Goal: Task Accomplishment & Management: Use online tool/utility

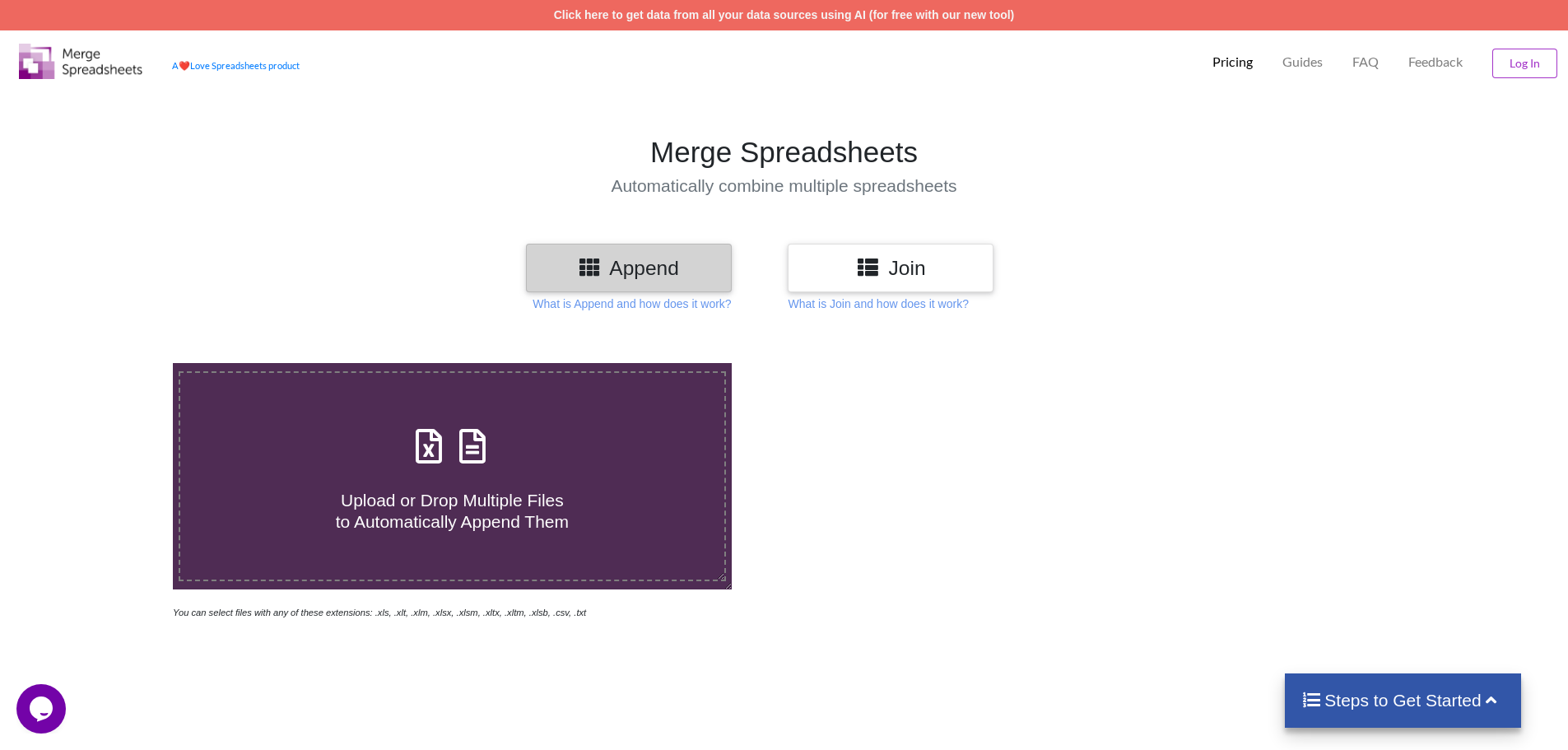
click at [418, 478] on h4 "Upload or Drop Multiple Files to Automatically Append Them" at bounding box center [452, 500] width 544 height 62
click at [112, 363] on input "Upload or Drop Multiple Files to Automatically Append Them" at bounding box center [112, 363] width 0 height 0
type input "C:\fakepath\Rajasthan Scholarship Portal (11).xlsx"
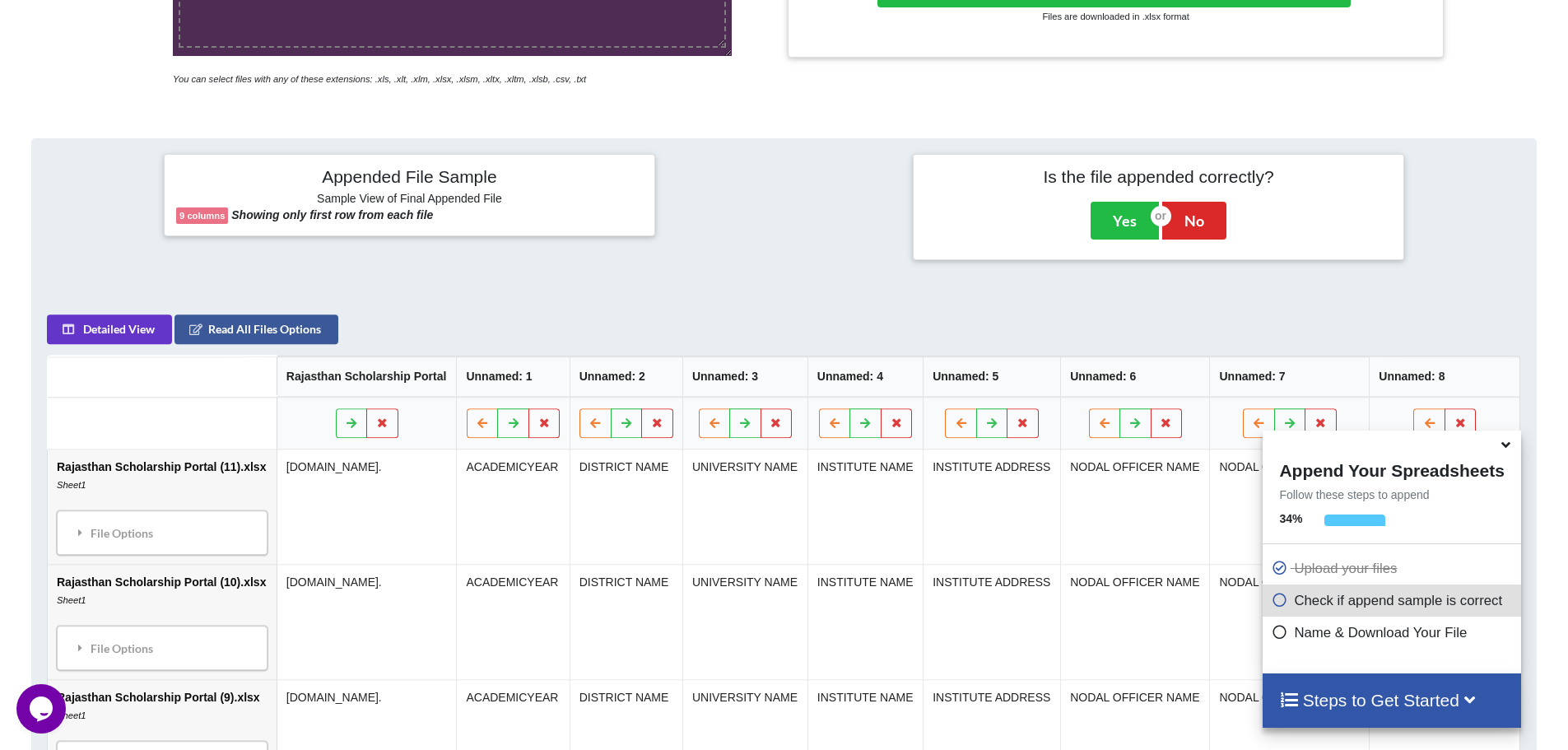
scroll to position [507, 0]
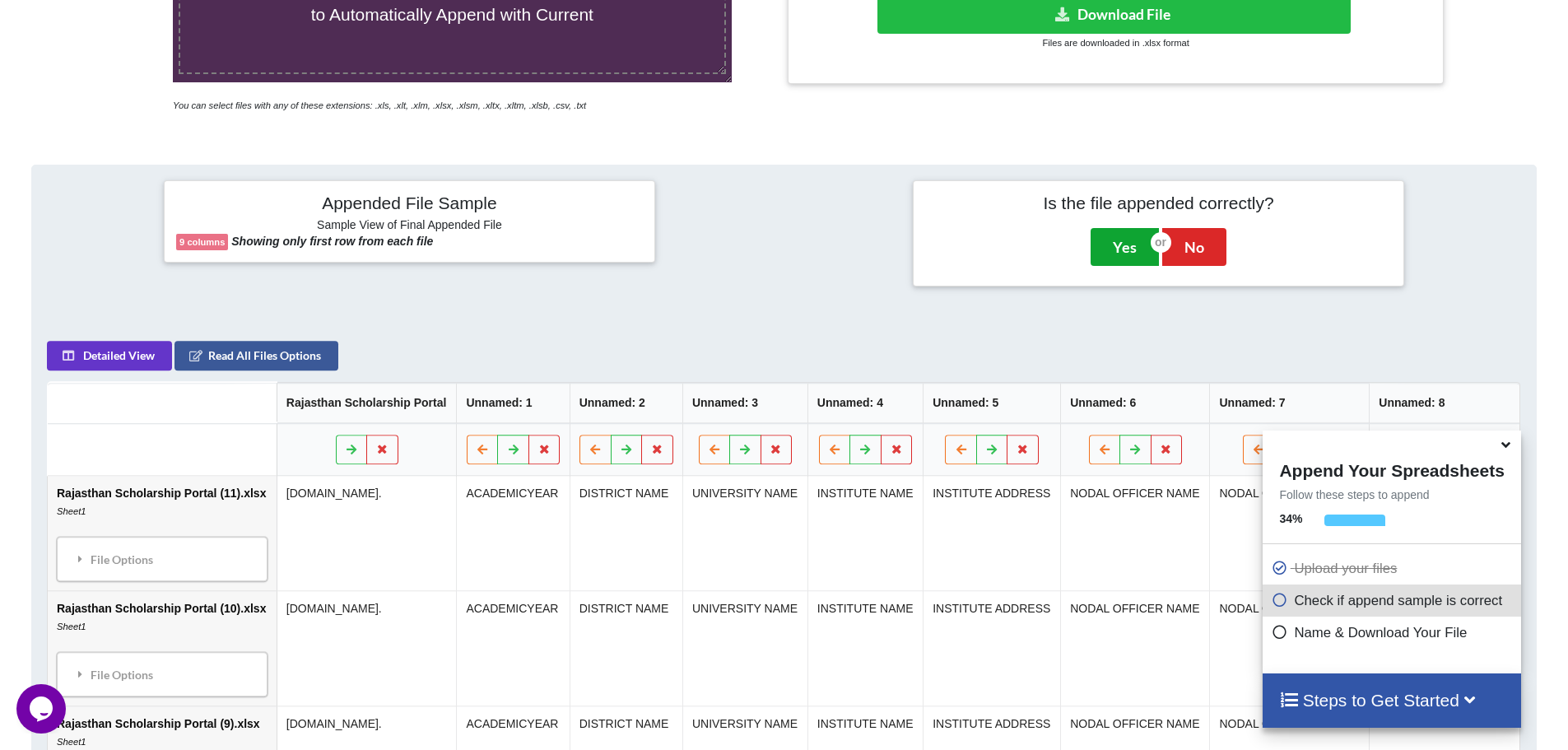
click at [1116, 244] on button "Yes" at bounding box center [1125, 247] width 68 height 38
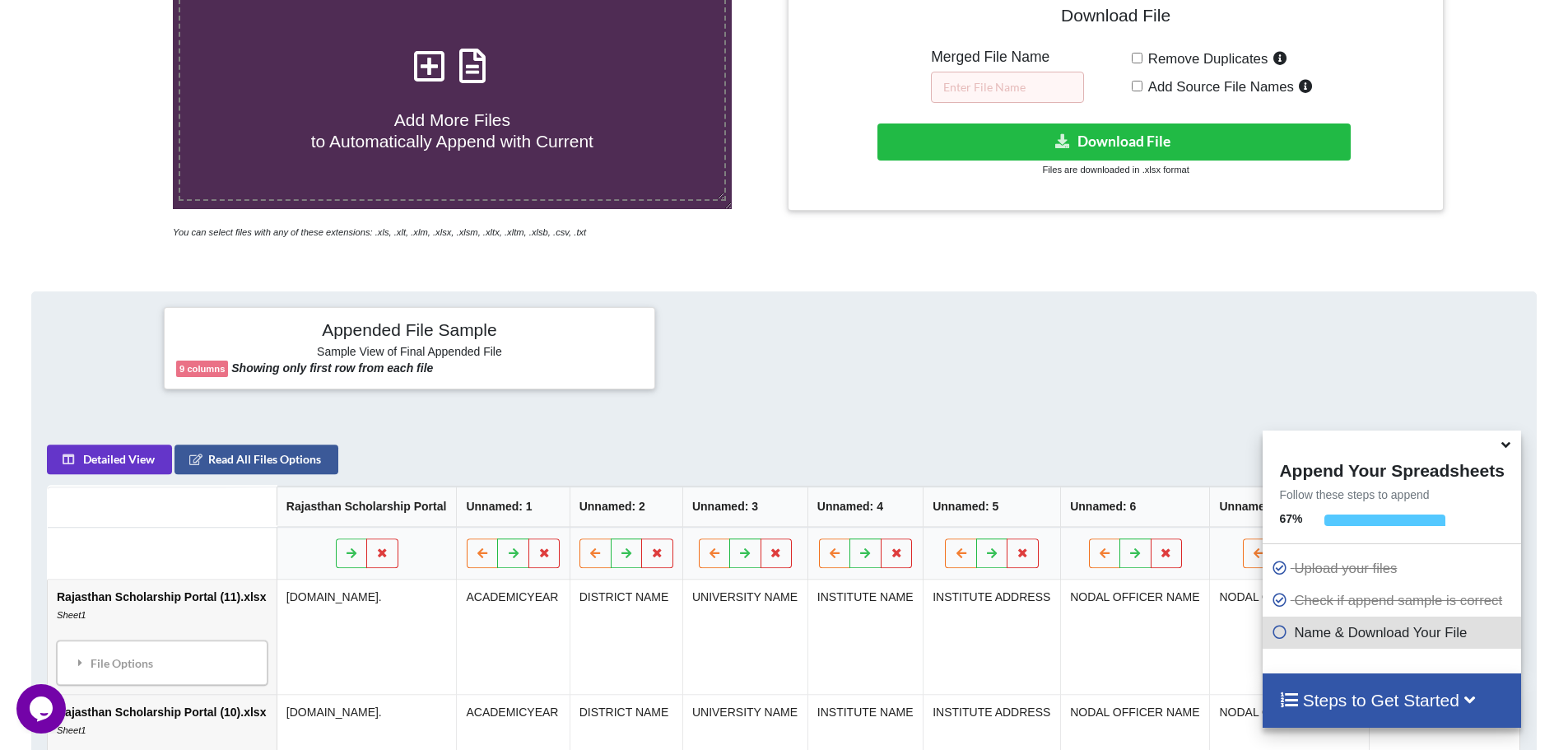
scroll to position [363, 0]
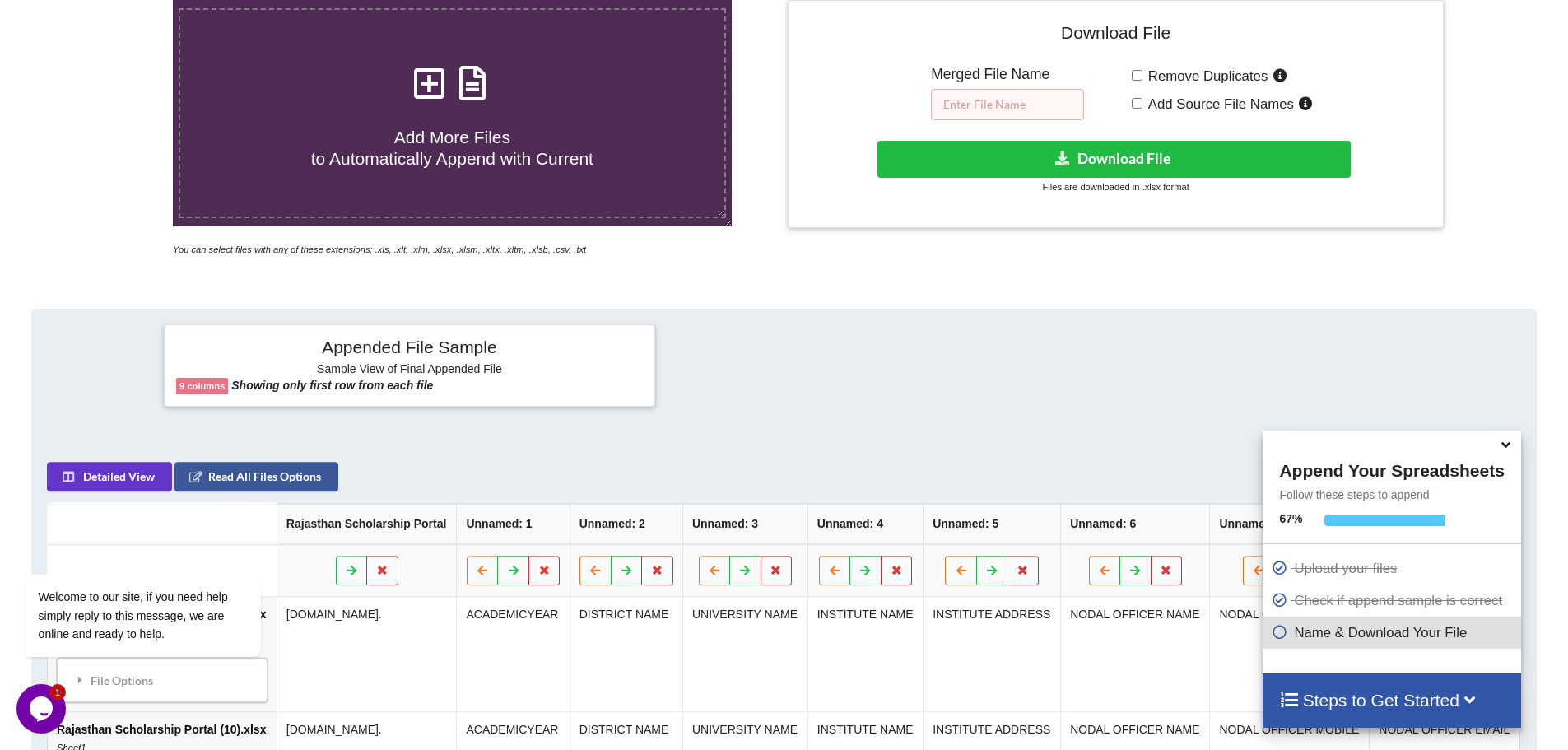
click at [993, 104] on input "text" at bounding box center [1008, 104] width 153 height 31
type input "MERGER FILE"
click at [1276, 635] on icon at bounding box center [1280, 629] width 17 height 14
click at [1469, 699] on icon at bounding box center [1469, 698] width 21 height 17
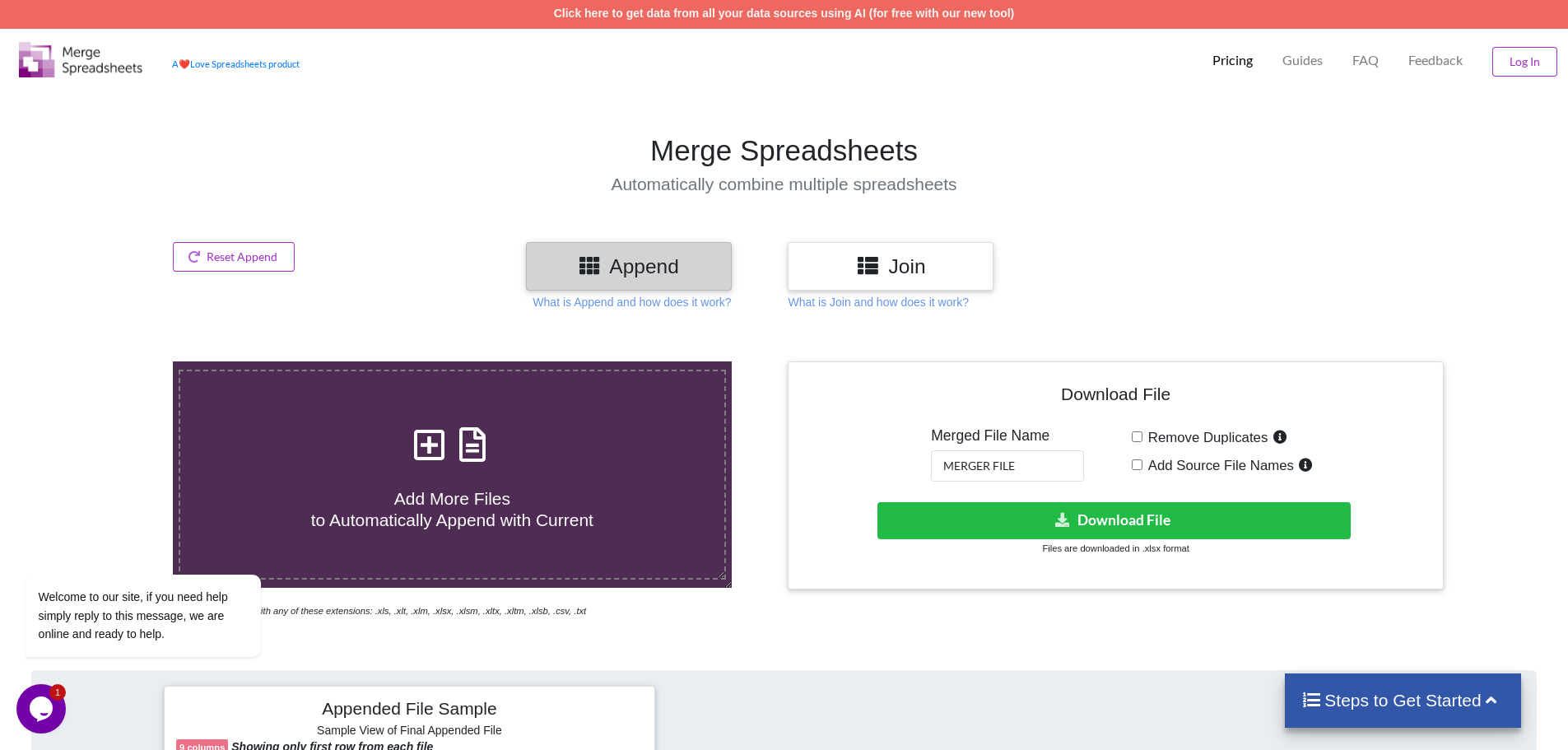
scroll to position [0, 0]
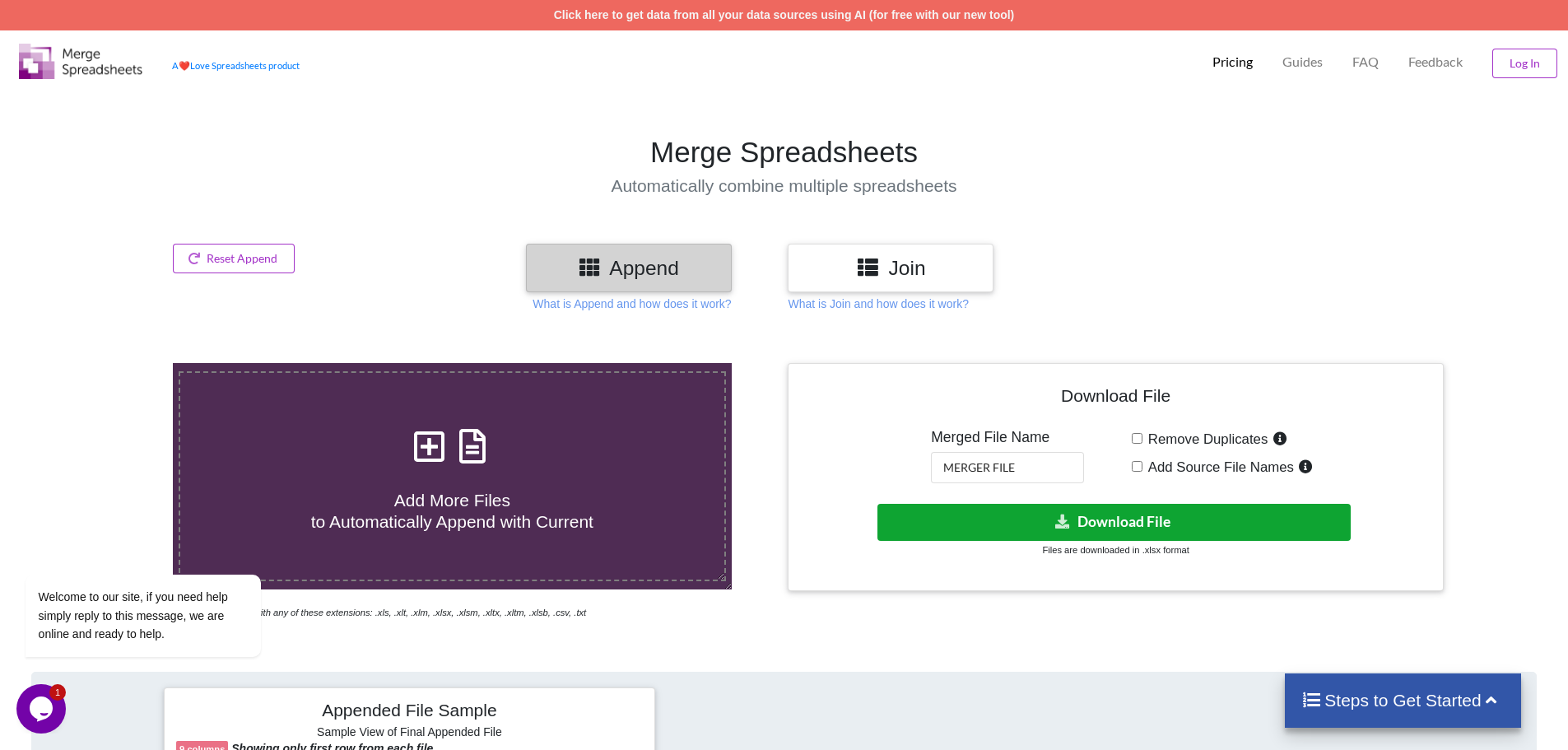
click at [1077, 527] on button "Download File" at bounding box center [1114, 522] width 473 height 37
